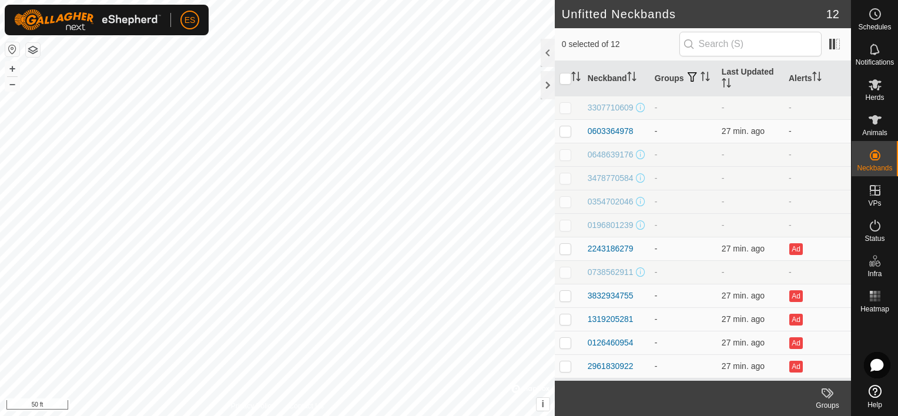
scroll to position [7, 0]
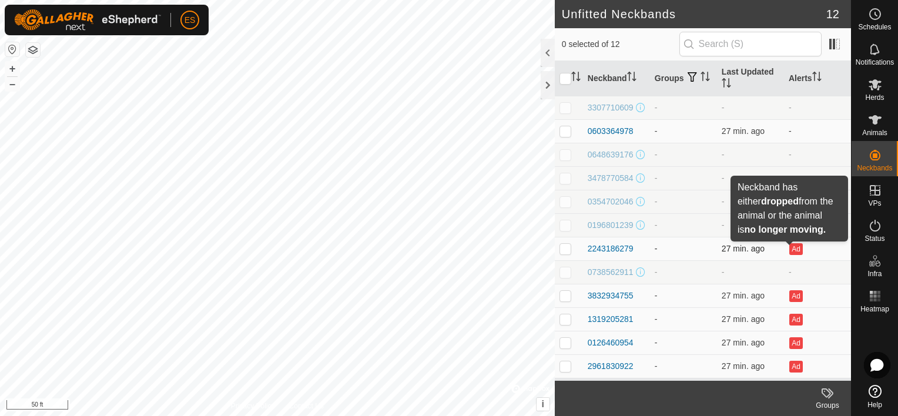
click at [792, 246] on button "Ad" at bounding box center [796, 249] width 13 height 12
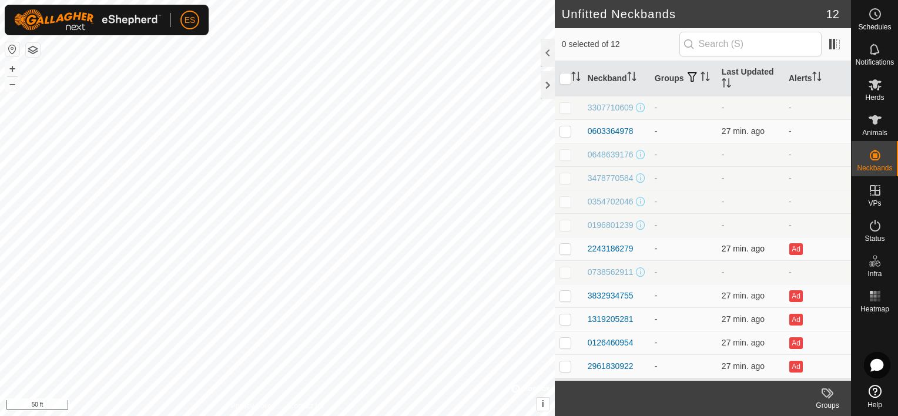
click at [567, 249] on p-checkbox at bounding box center [566, 248] width 12 height 9
checkbox input "true"
click at [567, 296] on p-checkbox at bounding box center [566, 295] width 12 height 9
checkbox input "true"
click at [568, 317] on p-checkbox at bounding box center [566, 319] width 12 height 9
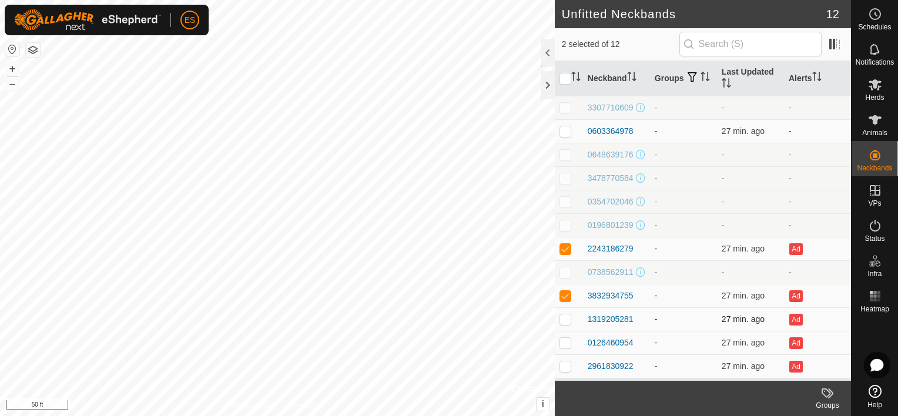
checkbox input "true"
click at [875, 125] on icon at bounding box center [875, 120] width 14 height 14
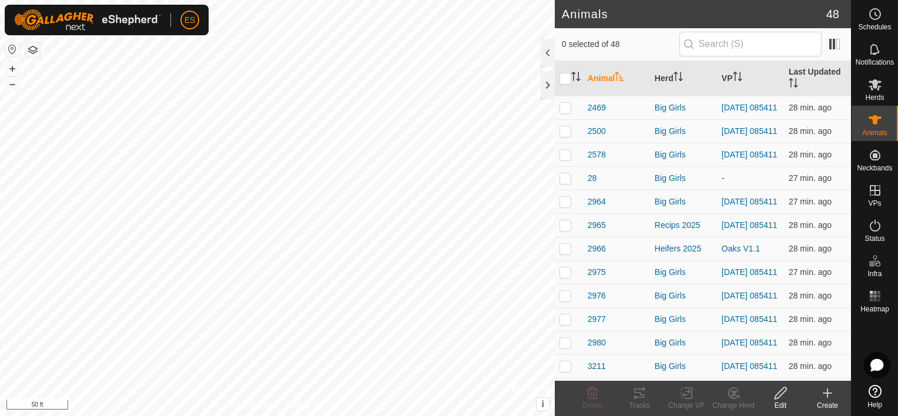
scroll to position [14, 0]
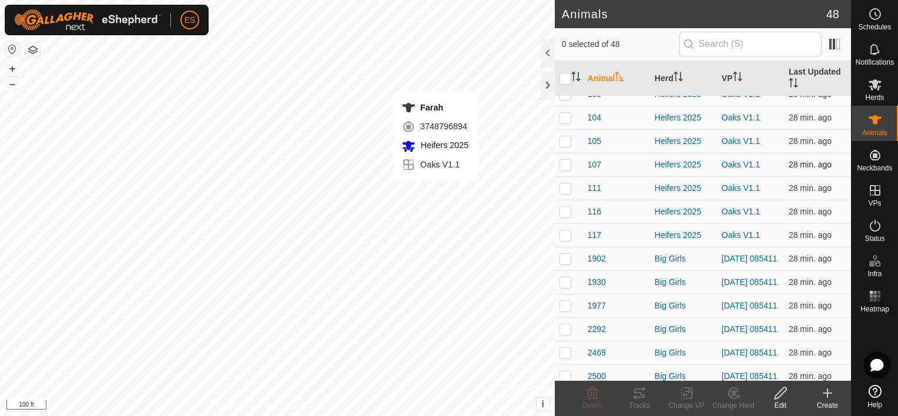
checkbox input "true"
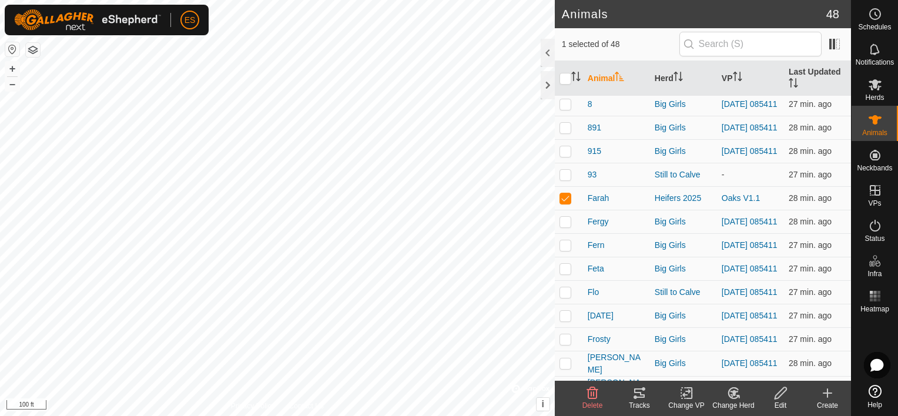
scroll to position [690, 0]
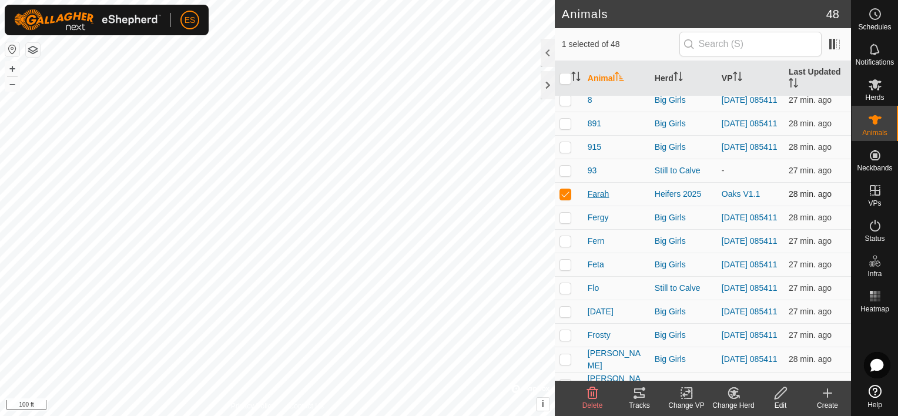
click at [598, 200] on span "Farah" at bounding box center [599, 194] width 22 height 12
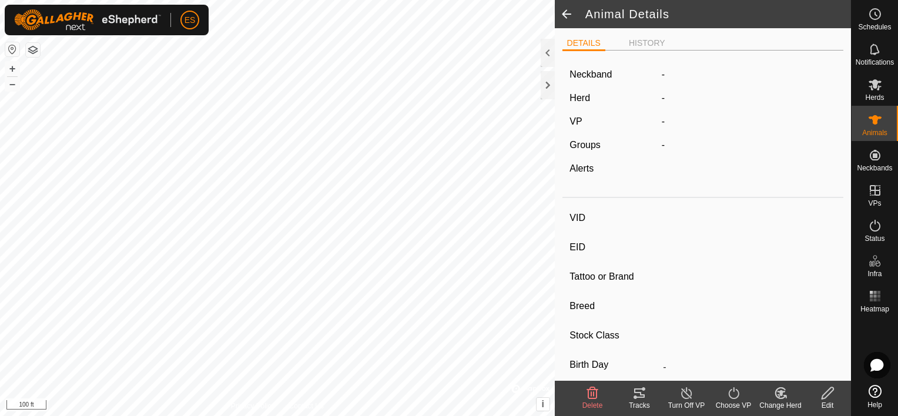
type input "Farah"
type input "-"
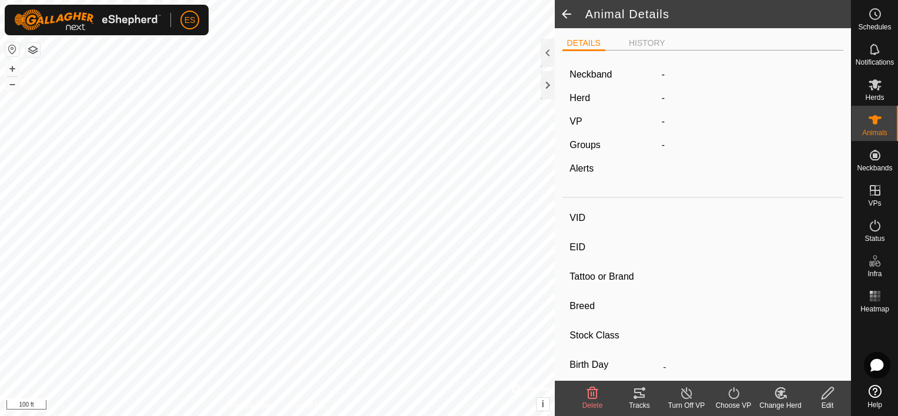
type input "0 kg"
type input "-"
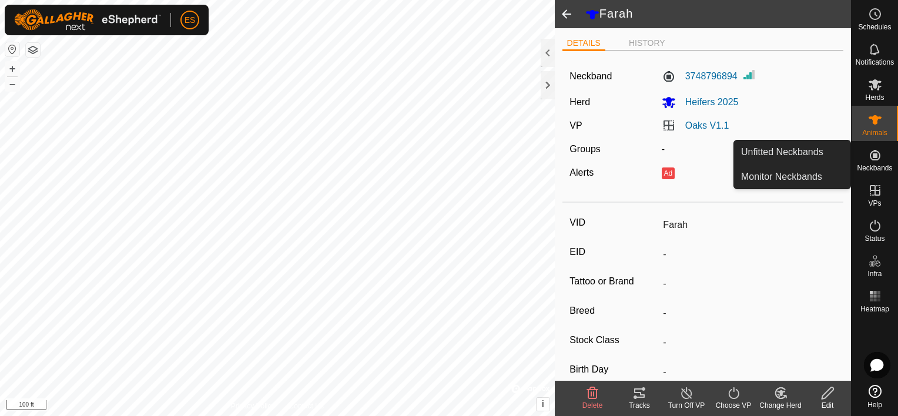
click at [877, 158] on icon at bounding box center [875, 155] width 14 height 14
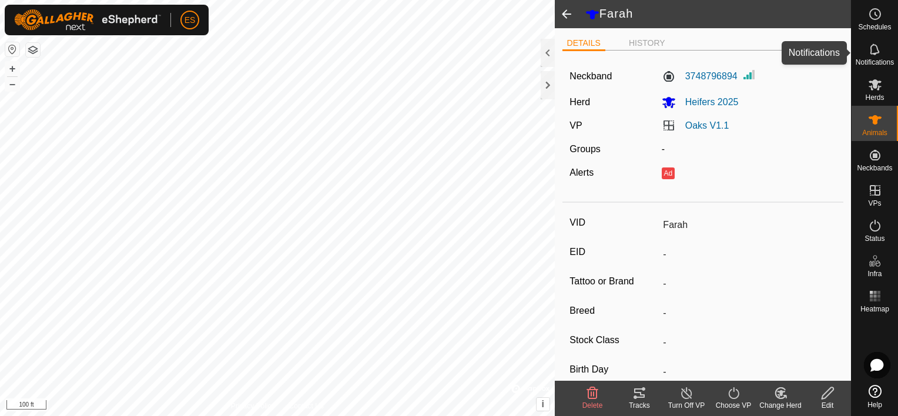
click at [873, 51] on icon at bounding box center [875, 49] width 14 height 14
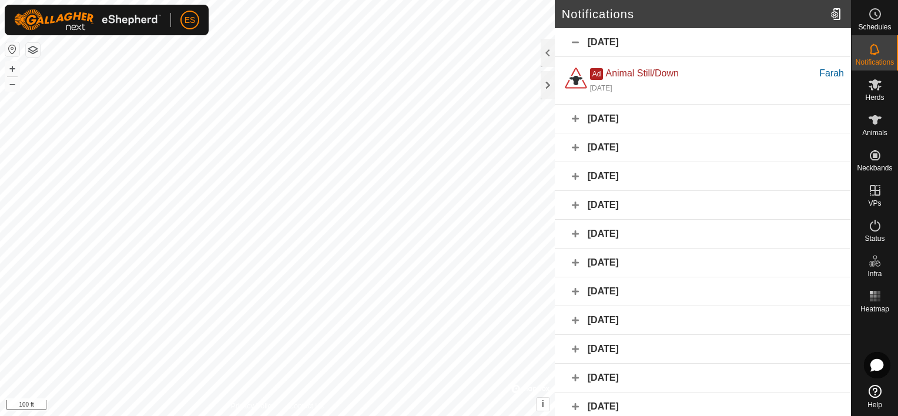
click at [576, 119] on div "[DATE]" at bounding box center [703, 119] width 296 height 29
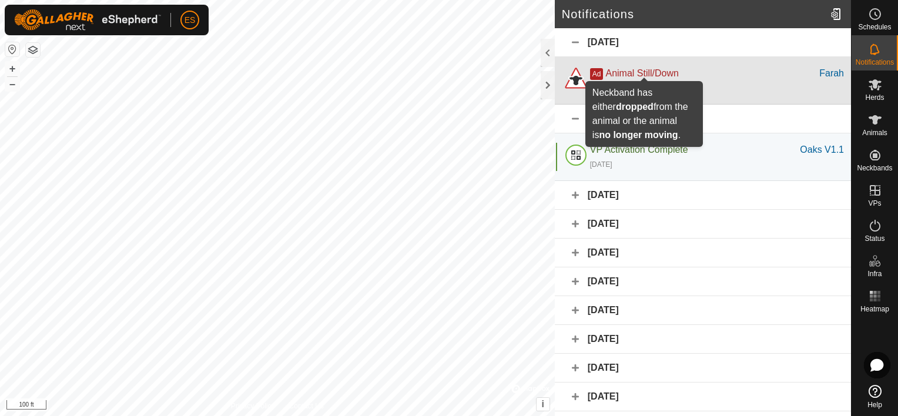
click at [642, 73] on span "Animal Still/Down" at bounding box center [642, 73] width 73 height 10
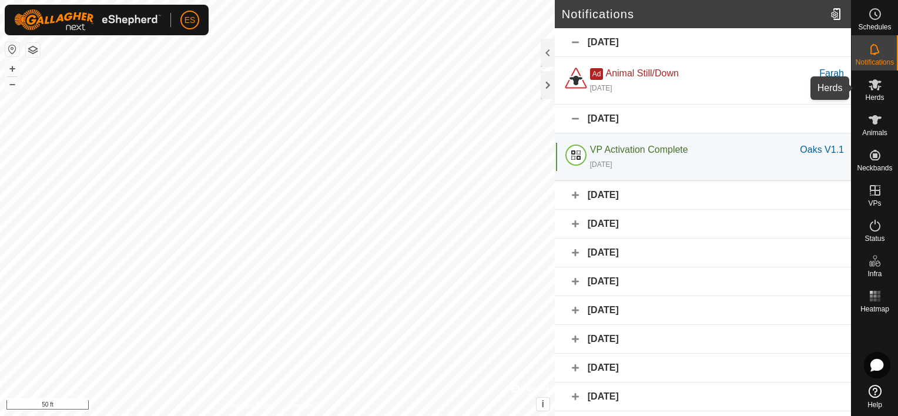
click at [875, 90] on icon at bounding box center [875, 85] width 14 height 14
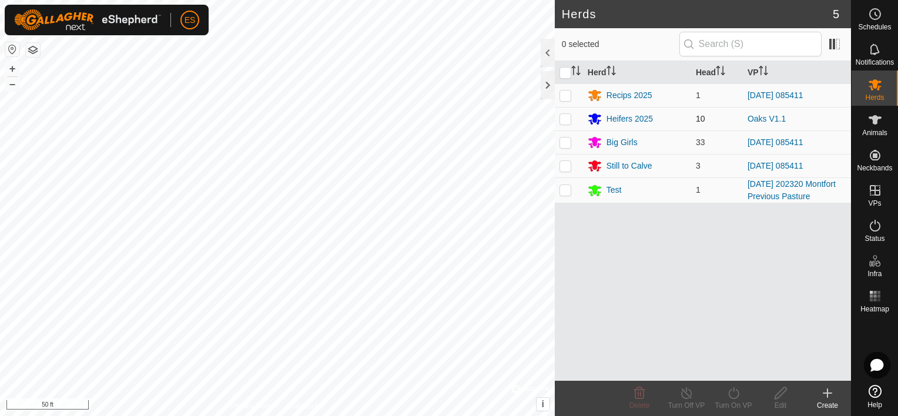
click at [569, 119] on p-checkbox at bounding box center [566, 118] width 12 height 9
checkbox input "true"
click at [730, 395] on icon at bounding box center [734, 393] width 15 height 14
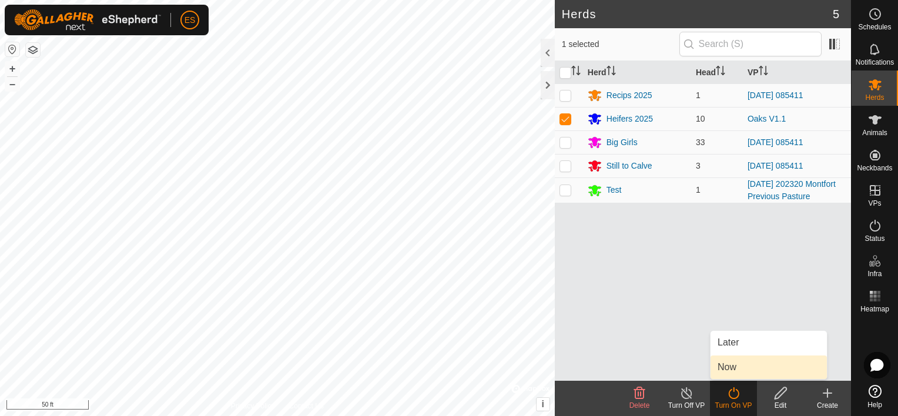
click at [741, 363] on link "Now" at bounding box center [769, 368] width 116 height 24
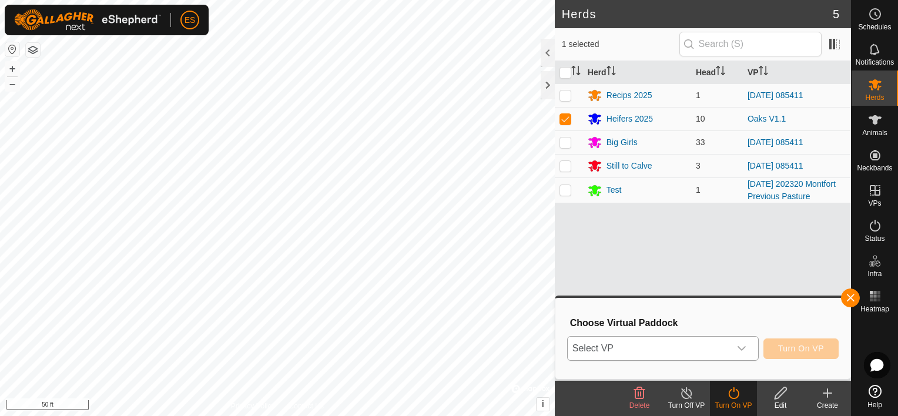
click at [745, 347] on icon "dropdown trigger" at bounding box center [741, 348] width 9 height 9
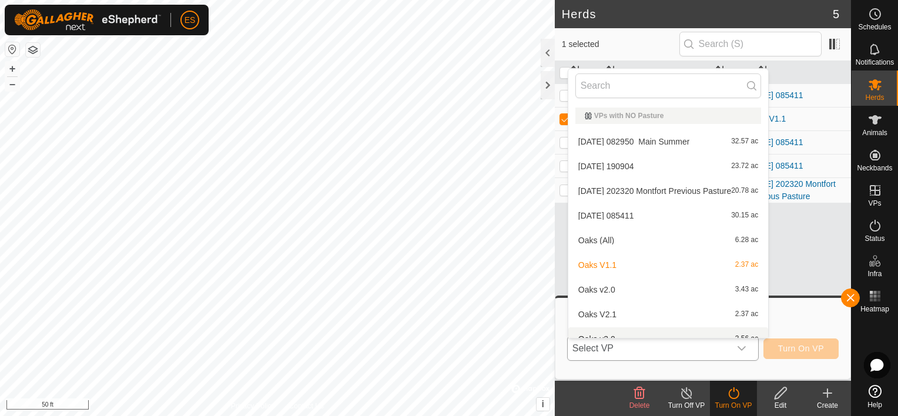
scroll to position [13, 0]
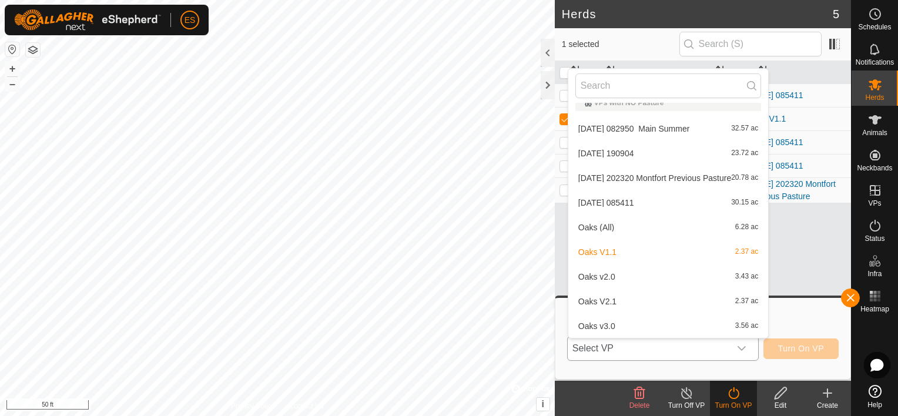
click at [614, 276] on li "Oaks v2.0 3.43 ac" at bounding box center [669, 277] width 200 height 24
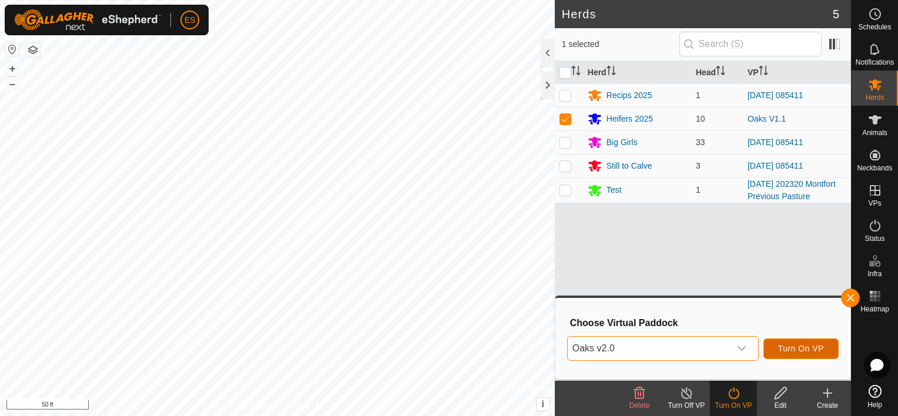
click at [787, 347] on span "Turn On VP" at bounding box center [801, 348] width 46 height 9
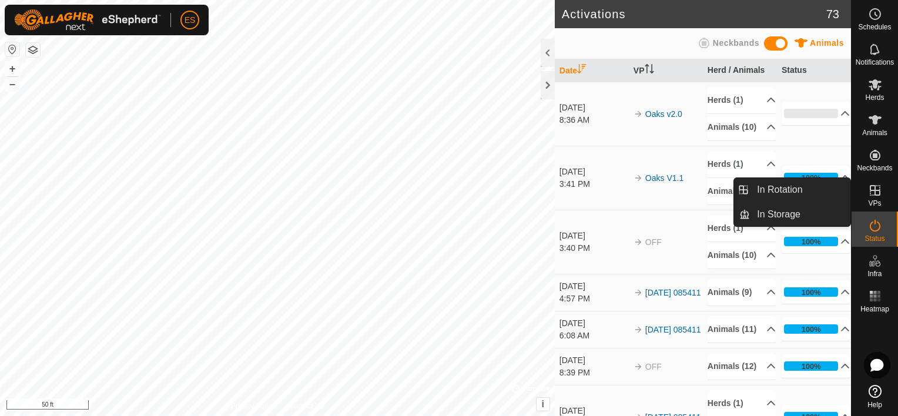
click at [870, 193] on icon at bounding box center [875, 190] width 14 height 14
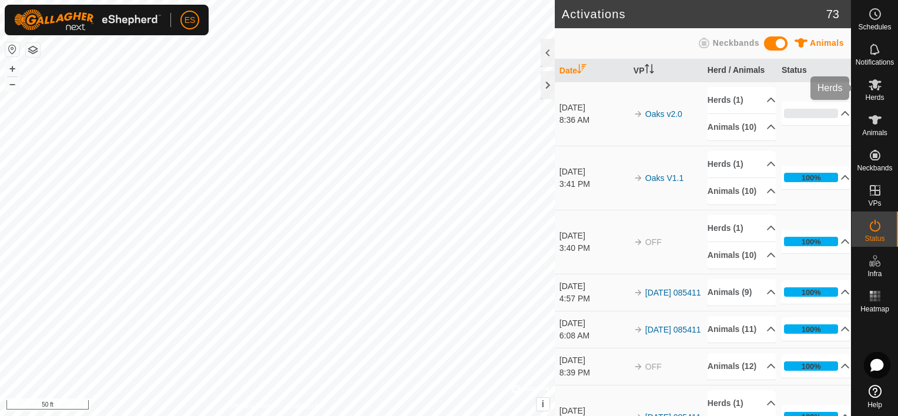
click at [875, 79] on icon at bounding box center [875, 85] width 14 height 14
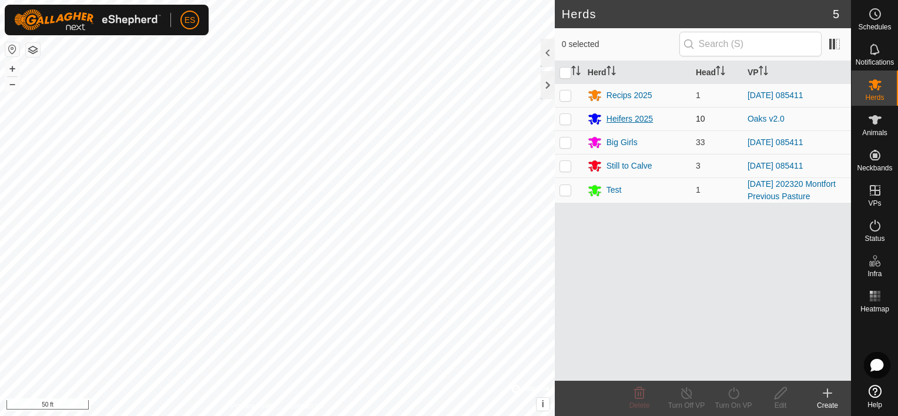
click at [622, 119] on div "Heifers 2025" at bounding box center [630, 119] width 46 height 12
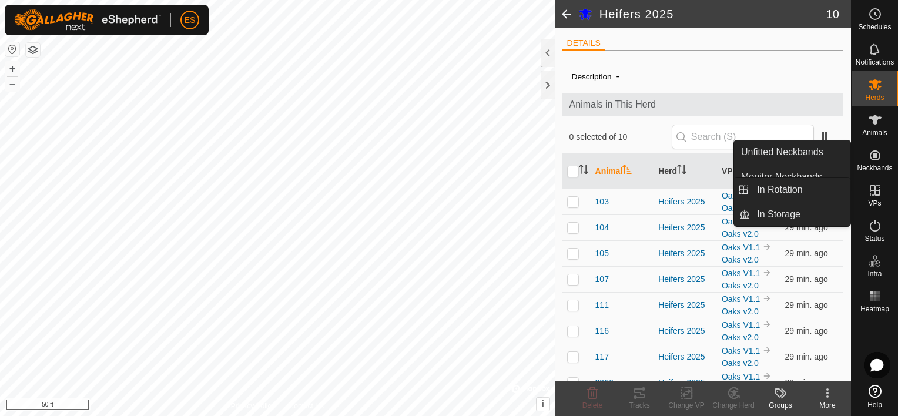
click at [878, 190] on icon at bounding box center [875, 190] width 11 height 11
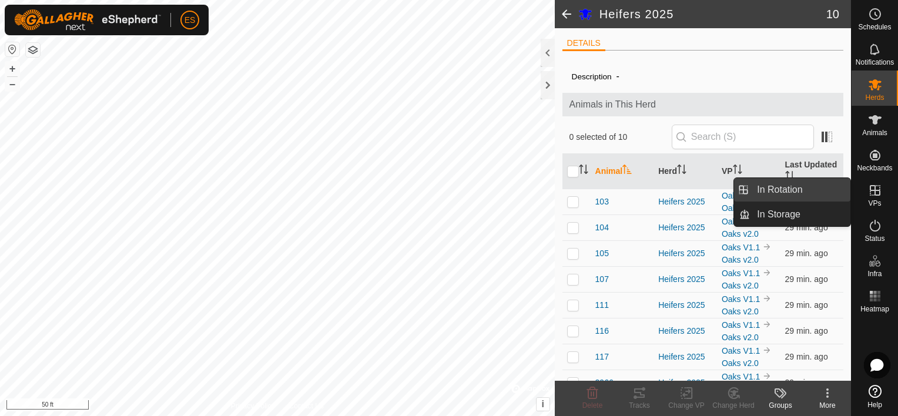
click at [812, 185] on link "In Rotation" at bounding box center [800, 190] width 101 height 24
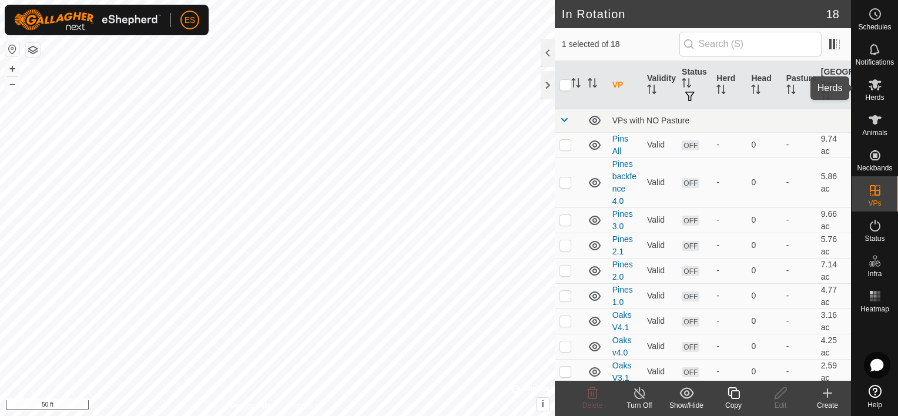
click at [880, 95] on span "Herds" at bounding box center [874, 97] width 19 height 7
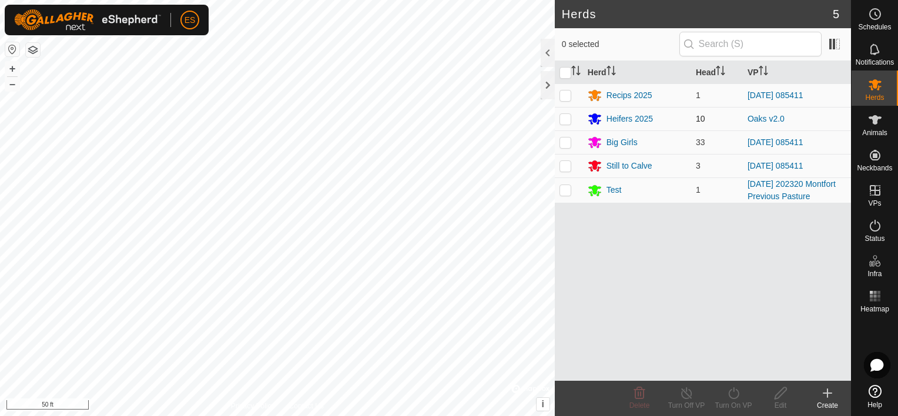
click at [566, 118] on p-checkbox at bounding box center [566, 118] width 12 height 9
checkbox input "true"
click at [687, 391] on icon at bounding box center [687, 393] width 15 height 14
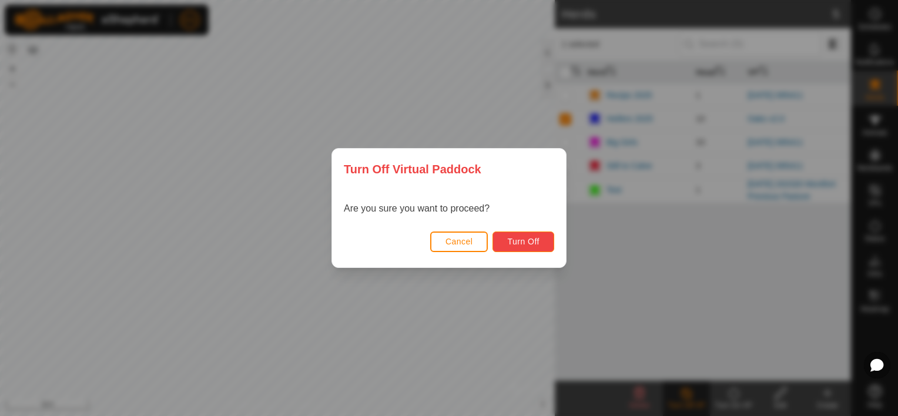
click at [529, 236] on button "Turn Off" at bounding box center [524, 242] width 62 height 21
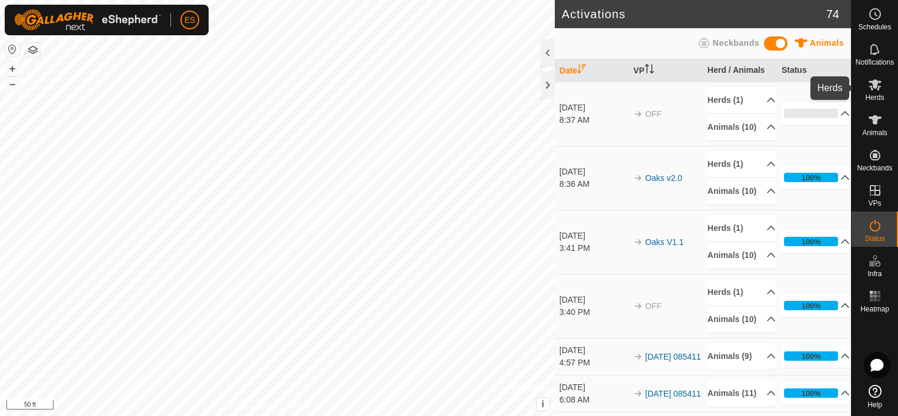
click at [882, 87] on es-mob-svg-icon at bounding box center [875, 84] width 21 height 19
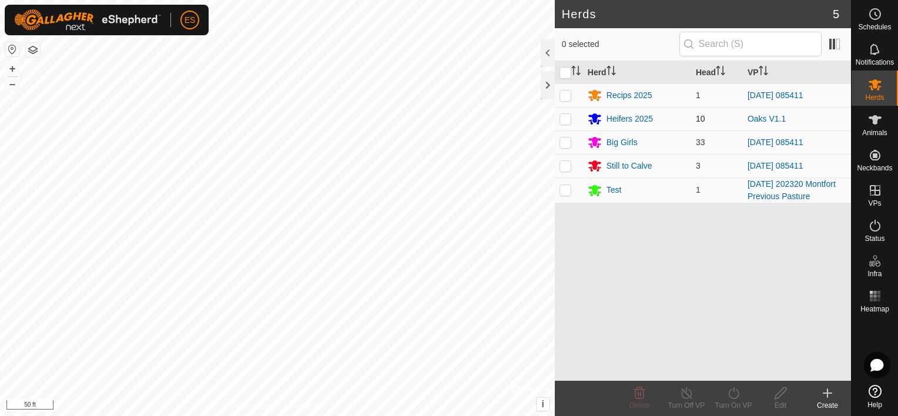
click at [567, 118] on p-checkbox at bounding box center [566, 118] width 12 height 9
checkbox input "true"
click at [733, 392] on icon at bounding box center [734, 393] width 15 height 14
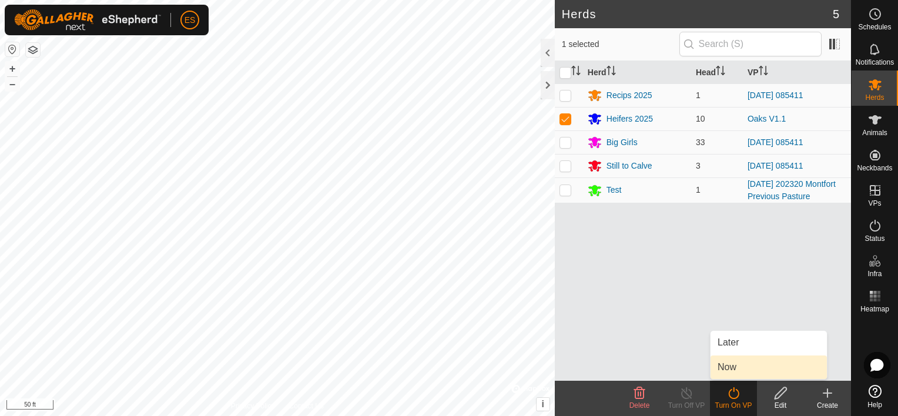
click at [737, 366] on link "Now" at bounding box center [769, 368] width 116 height 24
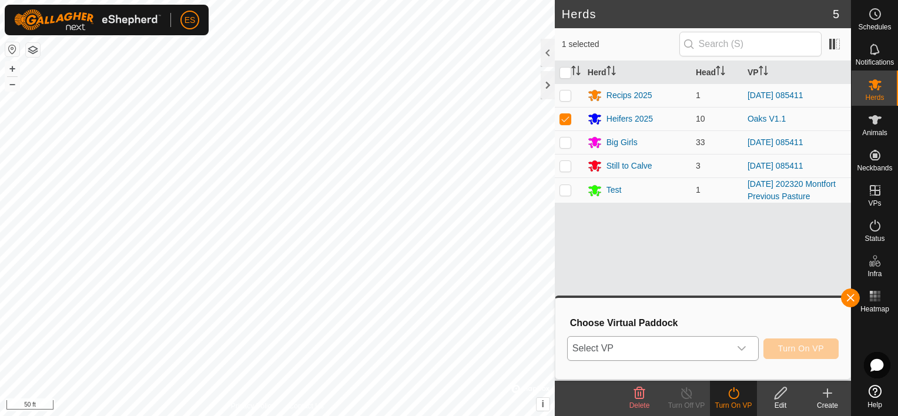
click at [746, 350] on icon "dropdown trigger" at bounding box center [741, 348] width 9 height 9
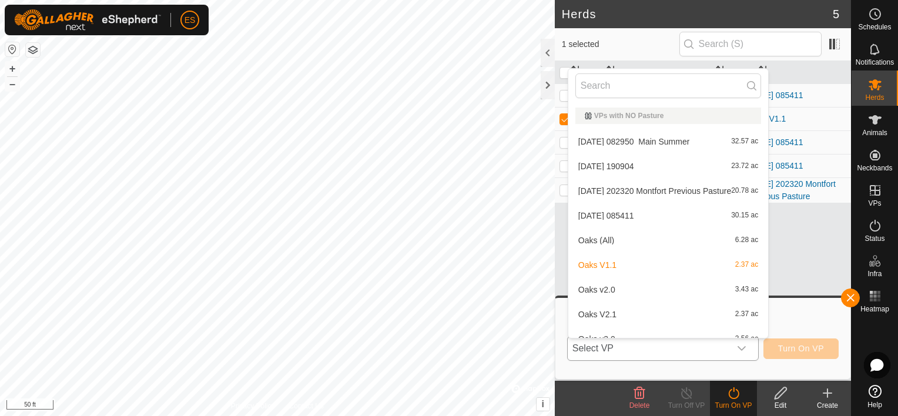
scroll to position [13, 0]
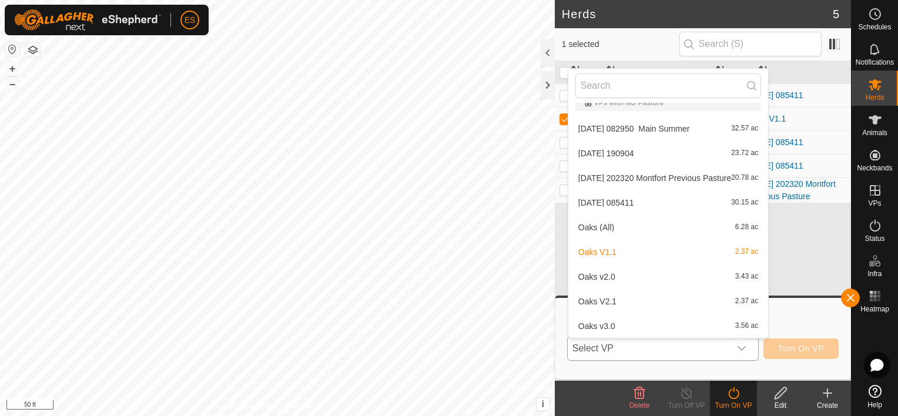
click at [654, 279] on li "Oaks v2.0 3.43 ac" at bounding box center [669, 277] width 200 height 24
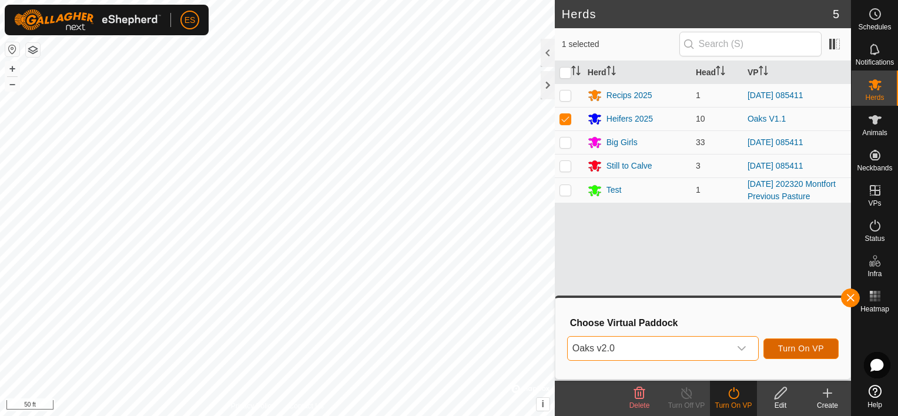
click at [802, 348] on span "Turn On VP" at bounding box center [801, 348] width 46 height 9
